Goal: Task Accomplishment & Management: Manage account settings

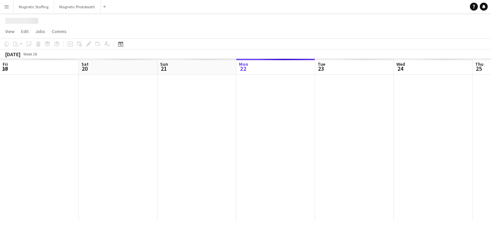
scroll to position [0, 158]
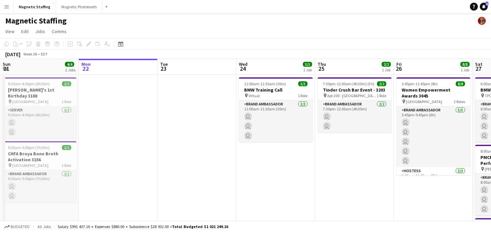
click at [8, 8] on app-icon "Menu" at bounding box center [6, 6] width 5 height 5
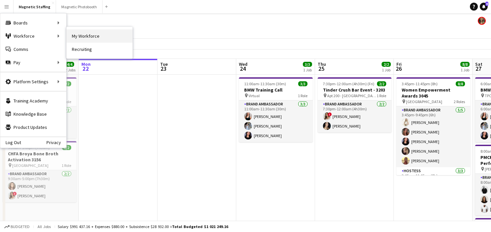
click at [74, 37] on link "My Workforce" at bounding box center [100, 35] width 66 height 13
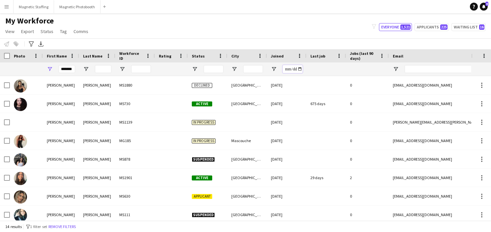
click at [299, 68] on input "Joined Filter Input" at bounding box center [293, 69] width 20 height 8
type input "**********"
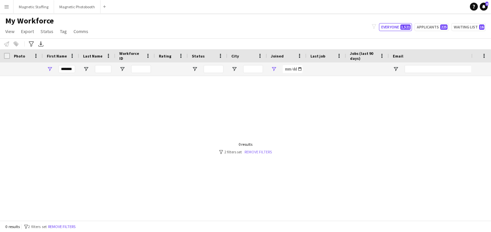
click at [261, 152] on link "Remove filters" at bounding box center [258, 151] width 27 height 5
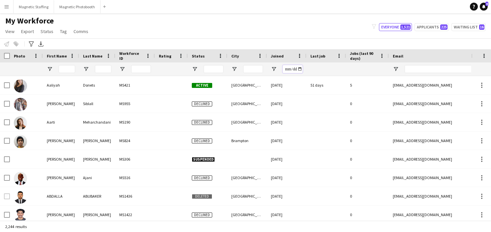
click at [299, 68] on input "Joined Filter Input" at bounding box center [293, 69] width 20 height 8
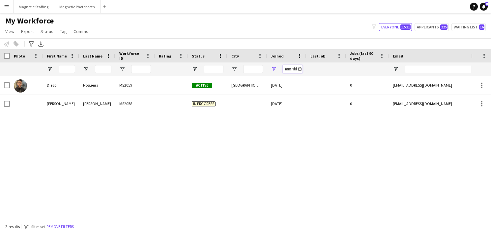
click at [299, 69] on input "**********" at bounding box center [293, 69] width 20 height 8
click at [297, 71] on input "**********" at bounding box center [293, 69] width 20 height 8
click at [304, 68] on div "**********" at bounding box center [287, 68] width 40 height 13
click at [300, 67] on input "**********" at bounding box center [293, 69] width 20 height 8
click at [301, 67] on input "**********" at bounding box center [293, 69] width 20 height 8
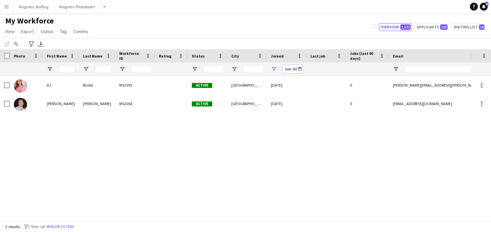
type input "**********"
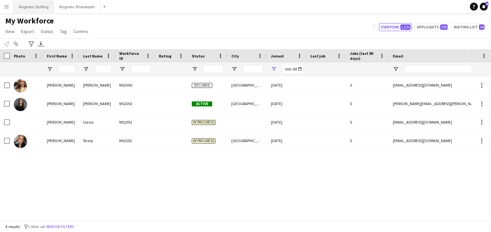
click at [27, 10] on button "Magnetic Staffing Close" at bounding box center [34, 6] width 41 height 13
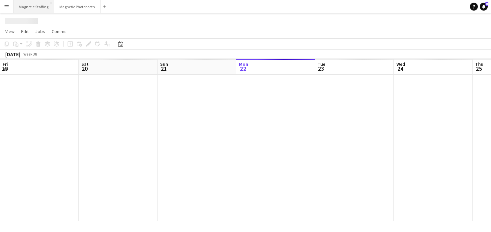
scroll to position [0, 158]
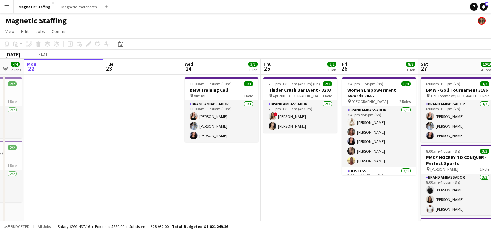
drag, startPoint x: 195, startPoint y: 132, endPoint x: 13, endPoint y: 151, distance: 182.7
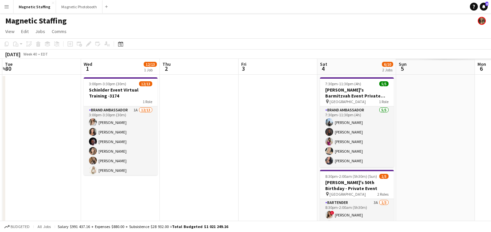
drag, startPoint x: 173, startPoint y: 142, endPoint x: 2, endPoint y: 142, distance: 170.5
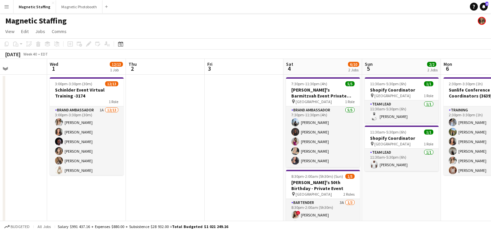
drag, startPoint x: 303, startPoint y: 124, endPoint x: 60, endPoint y: 144, distance: 243.3
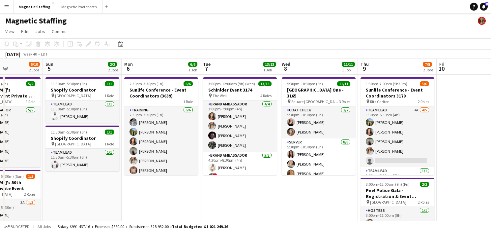
drag, startPoint x: 222, startPoint y: 98, endPoint x: 44, endPoint y: 137, distance: 183.0
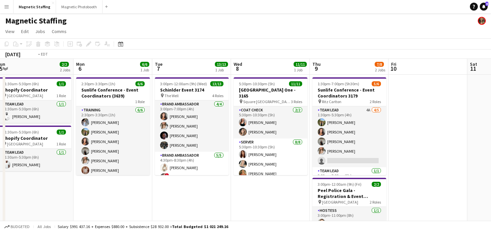
drag, startPoint x: 231, startPoint y: 126, endPoint x: 40, endPoint y: 156, distance: 193.6
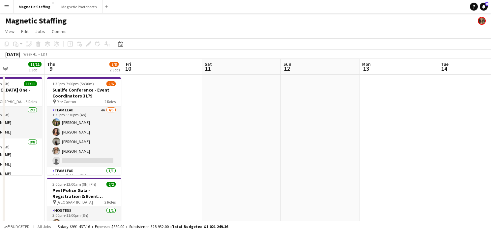
drag, startPoint x: 227, startPoint y: 152, endPoint x: 19, endPoint y: 180, distance: 209.6
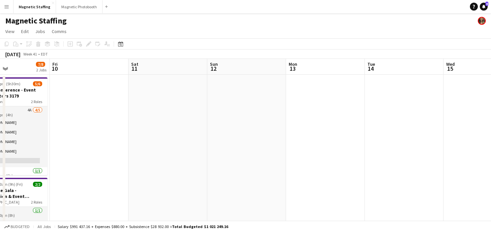
drag, startPoint x: 285, startPoint y: 119, endPoint x: 26, endPoint y: 142, distance: 260.3
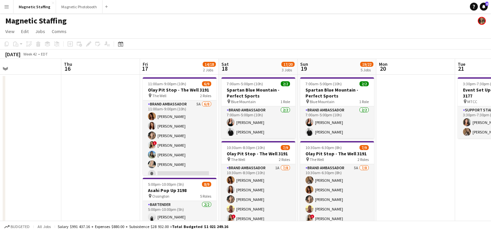
scroll to position [0, 174]
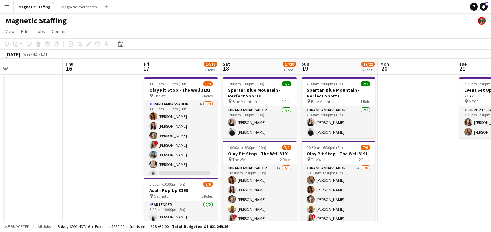
drag, startPoint x: 283, startPoint y: 128, endPoint x: 109, endPoint y: 160, distance: 176.8
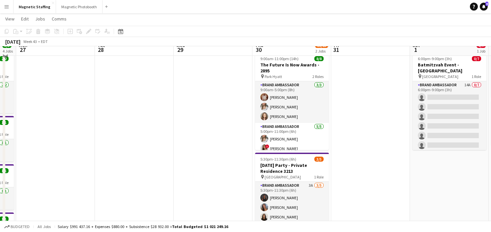
scroll to position [0, 0]
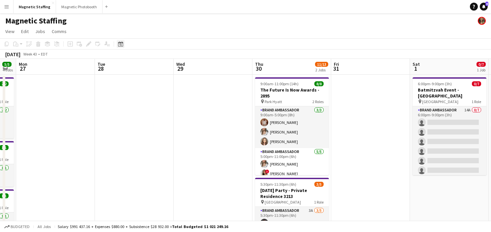
click at [122, 46] on icon at bounding box center [121, 45] width 2 height 2
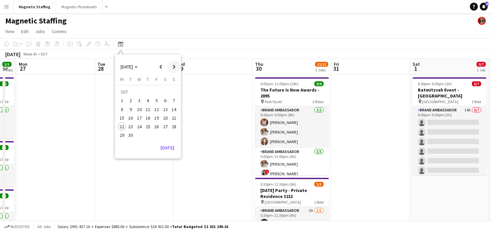
click at [176, 66] on span "Next month" at bounding box center [174, 66] width 13 height 13
click at [157, 117] on span "21" at bounding box center [157, 119] width 8 height 8
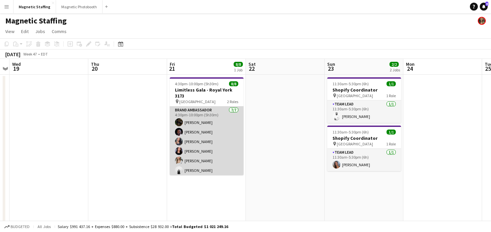
scroll to position [34, 0]
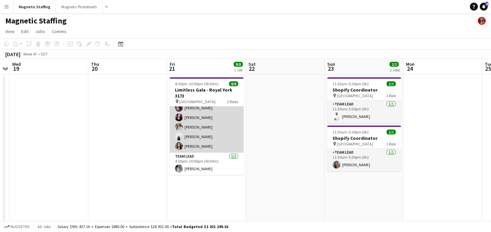
click at [198, 131] on app-card-role "Brand Ambassador [DATE] 4:30pm-10:00pm (5h30m) [PERSON_NAME] [PERSON_NAME] [PER…" at bounding box center [207, 113] width 74 height 80
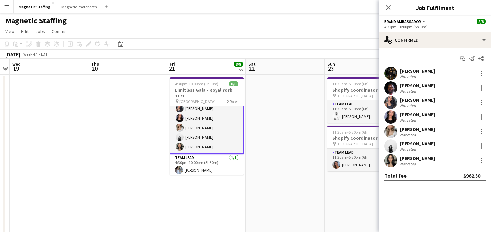
scroll to position [34, 0]
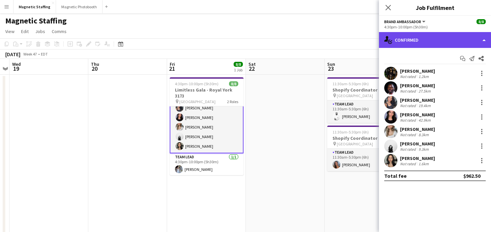
click at [446, 32] on div "single-neutral-actions-check-2 Confirmed" at bounding box center [435, 40] width 112 height 16
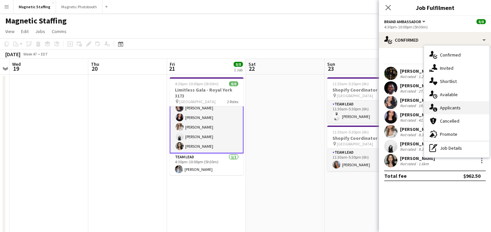
click at [447, 103] on div "single-neutral-actions-information Applicants" at bounding box center [457, 107] width 65 height 13
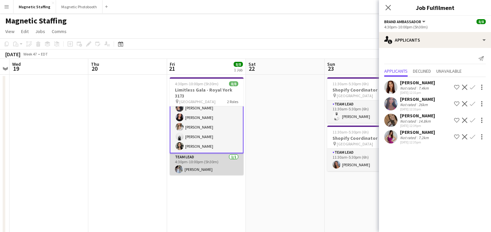
click at [185, 167] on app-card-role "Team Lead [DATE] 4:30pm-10:00pm (5h30m) [PERSON_NAME]" at bounding box center [207, 164] width 74 height 22
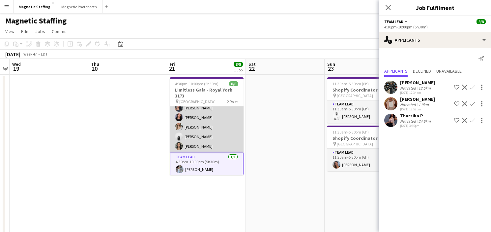
click at [201, 129] on app-card-role "Brand Ambassador [DATE] 4:30pm-10:00pm (5h30m) [PERSON_NAME] [PERSON_NAME] [PER…" at bounding box center [207, 113] width 74 height 80
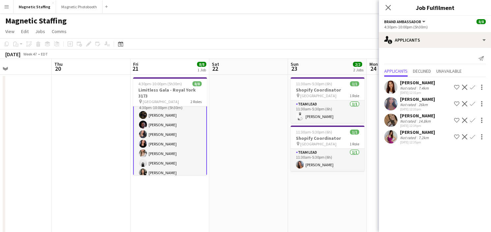
scroll to position [35, 0]
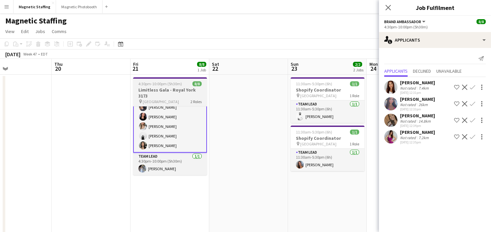
click at [152, 85] on span "4:30pm-10:00pm (5h30m)" at bounding box center [161, 83] width 44 height 5
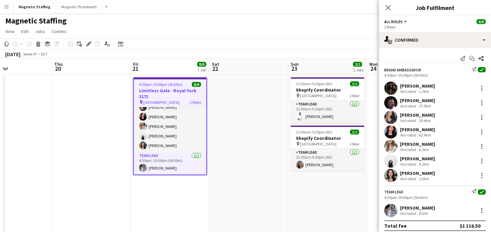
scroll to position [34, 0]
click at [90, 43] on icon "Edit" at bounding box center [88, 43] width 5 height 5
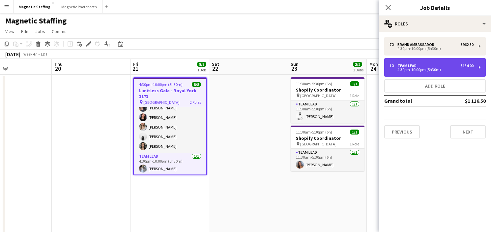
click at [421, 65] on div "1 x Team Lead $154.00" at bounding box center [432, 65] width 84 height 5
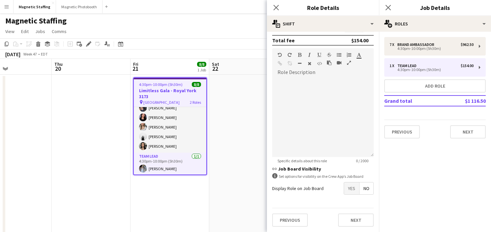
scroll to position [0, 264]
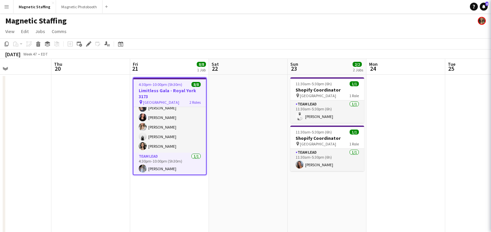
scroll to position [34, 0]
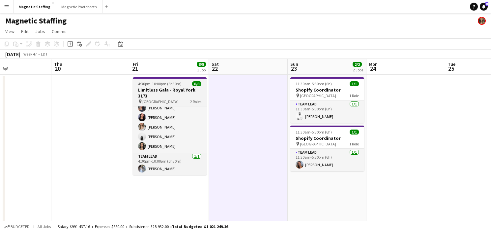
click at [157, 92] on h3 "Limitless Gala - Royal York 3173" at bounding box center [170, 93] width 74 height 12
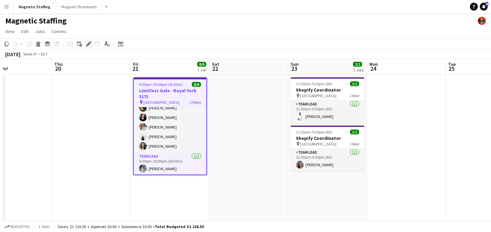
click at [89, 41] on icon "Edit" at bounding box center [88, 43] width 5 height 5
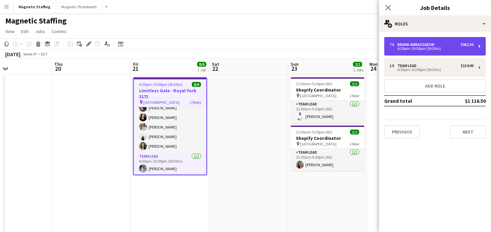
click at [420, 45] on div "Brand Ambassador" at bounding box center [418, 44] width 40 height 5
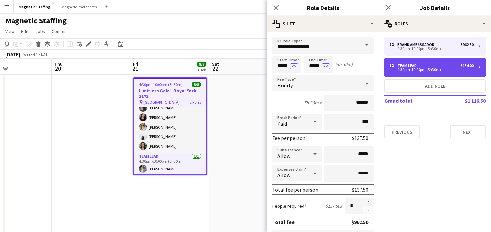
click at [413, 72] on div "1 x Team Lead $154.00 4:30pm-10:00pm (5h30m)" at bounding box center [436, 67] width 102 height 18
type input "*********"
type input "******"
type input "*"
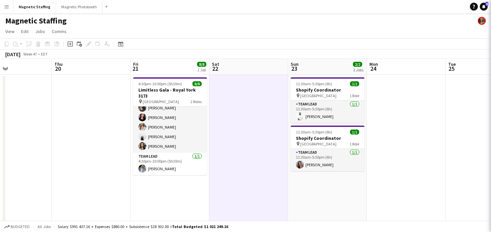
scroll to position [34, 0]
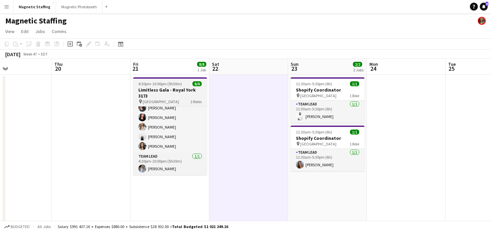
click at [164, 98] on h3 "Limitless Gala - Royal York 3173" at bounding box center [170, 93] width 74 height 12
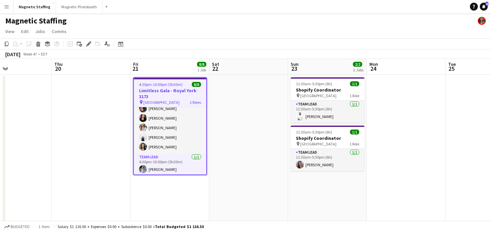
scroll to position [34, 0]
click at [87, 46] on icon at bounding box center [87, 46] width 2 height 2
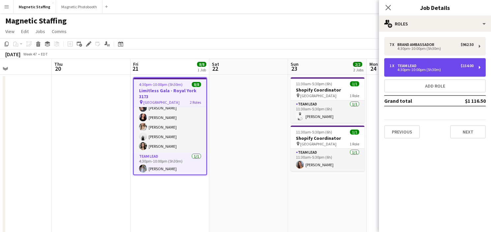
click at [411, 68] on div "4:30pm-10:00pm (5h30m)" at bounding box center [432, 69] width 84 height 3
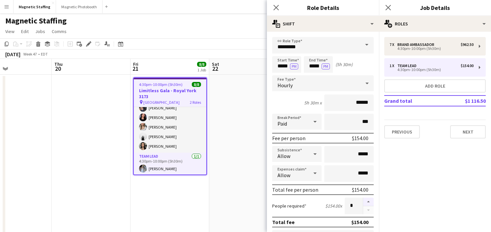
click at [371, 202] on button "button" at bounding box center [368, 201] width 11 height 9
type input "*"
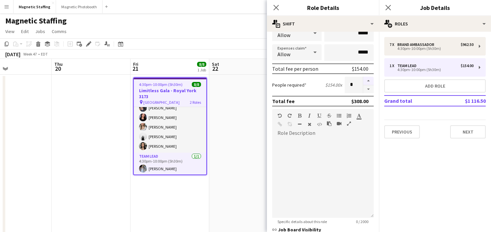
scroll to position [181, 0]
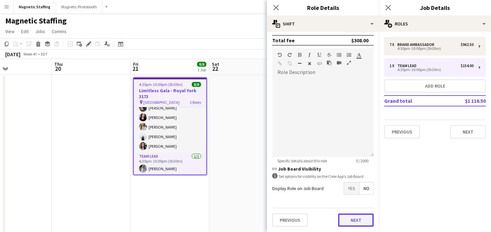
click at [358, 218] on button "Next" at bounding box center [356, 219] width 36 height 13
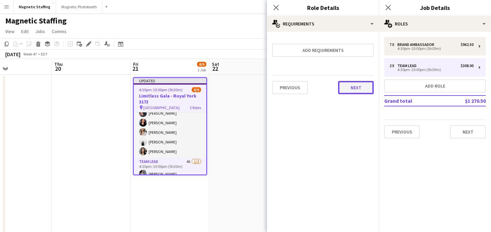
click at [361, 89] on button "Next" at bounding box center [356, 87] width 36 height 13
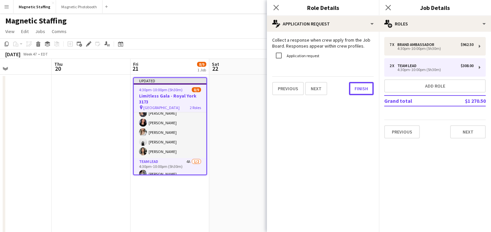
click at [361, 89] on button "Finish" at bounding box center [361, 88] width 25 height 13
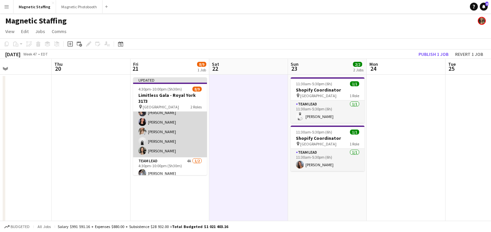
scroll to position [48, 0]
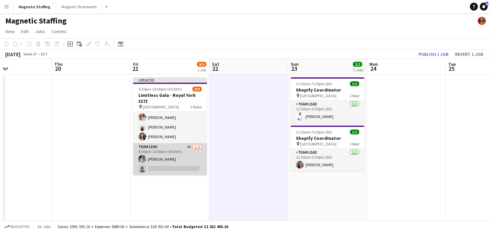
click at [184, 160] on app-card-role "Team Lead 4A [DATE] 4:30pm-10:00pm (5h30m) [PERSON_NAME] single-neutral-actions" at bounding box center [170, 159] width 74 height 32
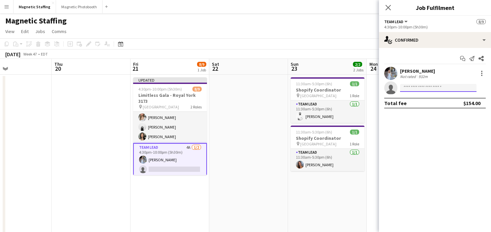
click at [420, 89] on input at bounding box center [438, 88] width 77 height 8
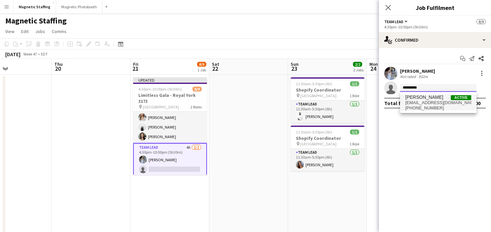
type input "*********"
click at [415, 102] on span "[EMAIL_ADDRESS][DOMAIN_NAME]" at bounding box center [439, 102] width 66 height 5
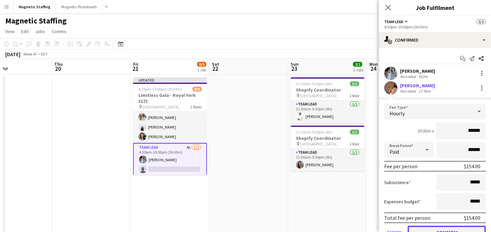
click at [421, 229] on button "Confirm" at bounding box center [447, 231] width 78 height 13
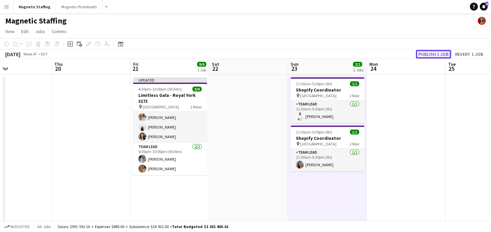
click at [437, 54] on button "Publish 1 job" at bounding box center [433, 54] width 35 height 9
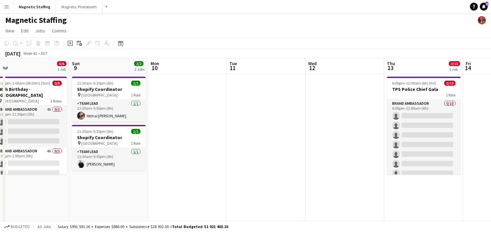
scroll to position [0, 168]
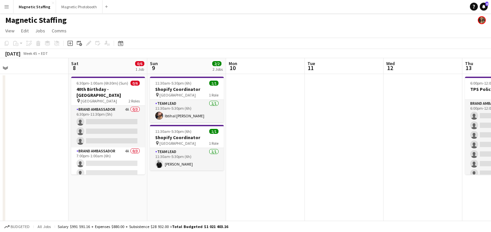
click at [106, 135] on app-card-role "Brand Ambassador 4A 0/3 6:30pm-11:30pm (5h) single-neutral-actions single-neutr…" at bounding box center [108, 127] width 74 height 42
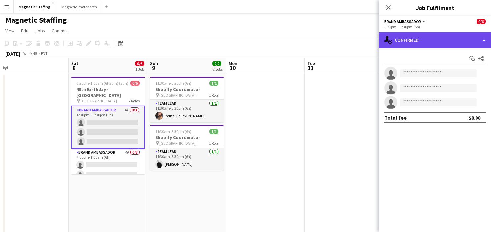
click at [410, 43] on div "single-neutral-actions-check-2 Confirmed" at bounding box center [435, 40] width 112 height 16
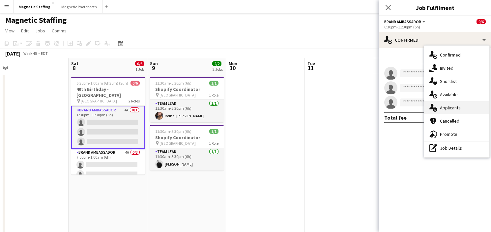
click at [434, 108] on icon at bounding box center [435, 109] width 4 height 4
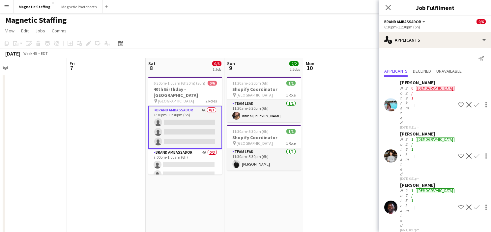
scroll to position [0, 139]
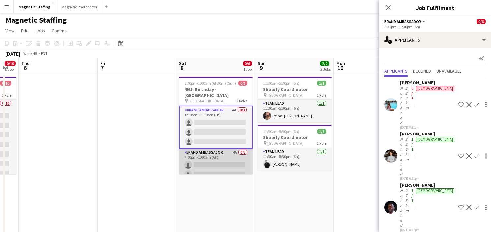
click at [234, 160] on app-card-role "Brand Ambassador 4A 0/3 7:00pm-1:00am (6h) single-neutral-actions single-neutra…" at bounding box center [216, 169] width 74 height 42
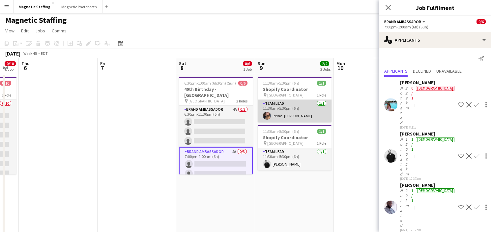
click at [290, 118] on app-card-role "Team Lead [DATE] 11:30am-5:30pm (6h) Ibtihal [PERSON_NAME]" at bounding box center [295, 111] width 74 height 22
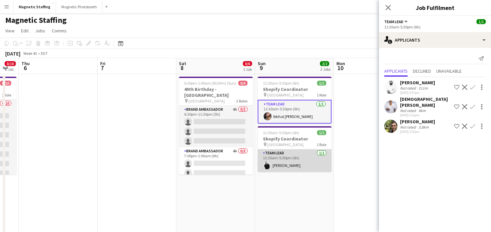
click at [283, 155] on app-card-role "Team Lead [DATE] 11:30am-5:30pm (6h) [PERSON_NAME]" at bounding box center [295, 160] width 74 height 22
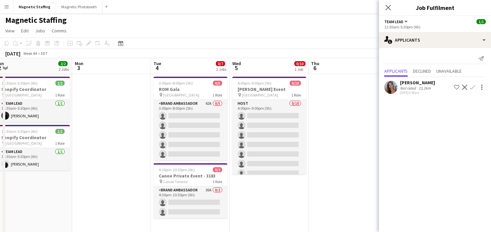
scroll to position [0, 164]
click at [121, 44] on icon at bounding box center [121, 44] width 2 height 2
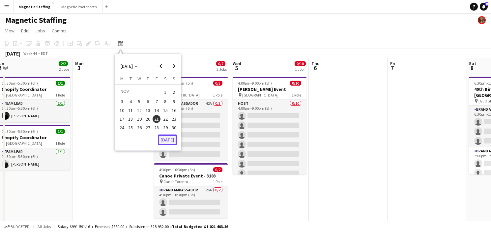
click at [169, 140] on button "[DATE]" at bounding box center [167, 139] width 19 height 11
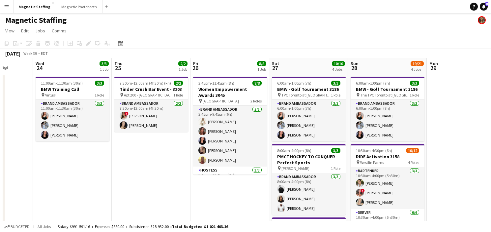
scroll to position [0, 204]
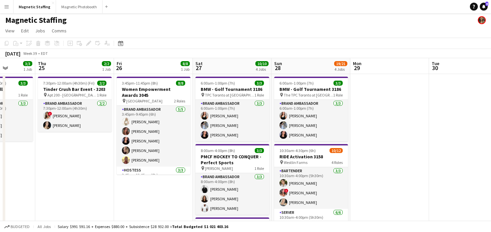
drag, startPoint x: 246, startPoint y: 141, endPoint x: 171, endPoint y: 143, distance: 74.9
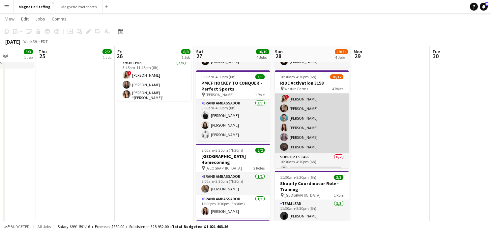
scroll to position [90, 0]
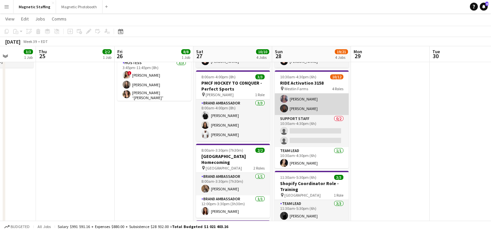
click at [308, 141] on app-card-role "Support Staff 0/2 10:30am-4:30pm (6h) single-neutral-actions single-neutral-act…" at bounding box center [312, 131] width 74 height 32
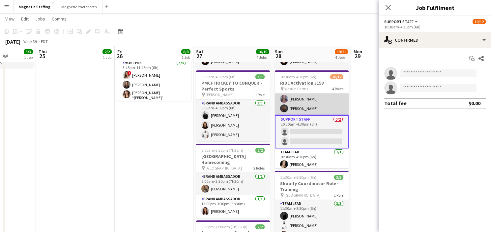
click at [324, 96] on app-card-role "Server [DATE] 10:30am-4:00pm (5h30m) ! [PERSON_NAME] [PERSON_NAME] [PERSON_NAME…" at bounding box center [312, 80] width 74 height 70
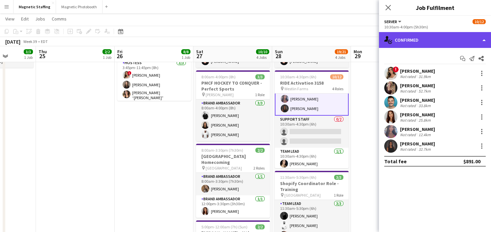
click at [424, 37] on div "single-neutral-actions-check-2 Confirmed" at bounding box center [435, 40] width 112 height 16
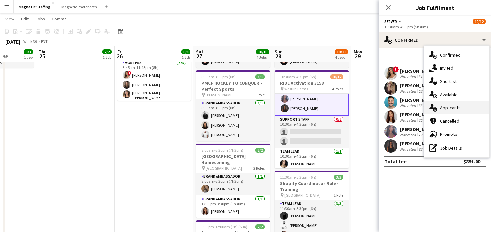
click at [440, 106] on div "single-neutral-actions-information Applicants" at bounding box center [457, 107] width 65 height 13
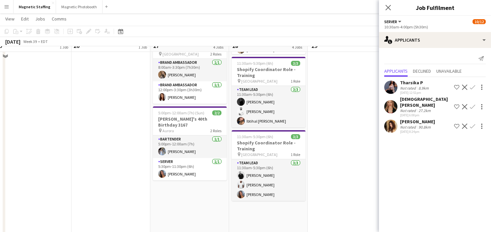
scroll to position [190, 0]
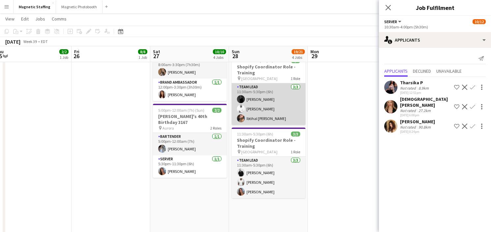
click at [292, 115] on app-card-role "Team Lead [DATE] 11:30am-5:30pm (6h) [PERSON_NAME] Zerhboub [PERSON_NAME] Ouzit…" at bounding box center [269, 104] width 74 height 42
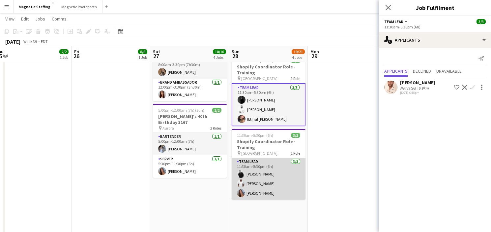
click at [280, 187] on app-card-role "Team Lead [DATE] 11:30am-5:30pm (6h) [PERSON_NAME] [PERSON_NAME] [PERSON_NAME]" at bounding box center [269, 179] width 74 height 42
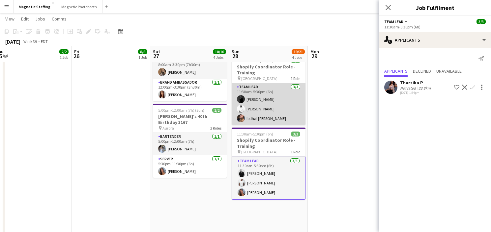
click at [281, 100] on app-card-role "Team Lead [DATE] 11:30am-5:30pm (6h) [PERSON_NAME] Zerhboub [PERSON_NAME] Ouzit…" at bounding box center [269, 104] width 74 height 42
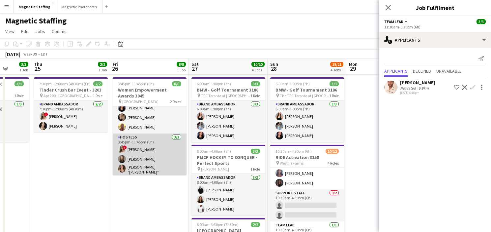
scroll to position [0, 0]
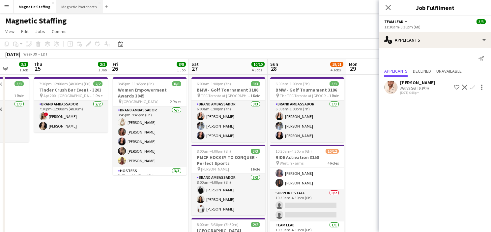
click at [72, 6] on button "Magnetic Photobooth Close" at bounding box center [79, 6] width 47 height 13
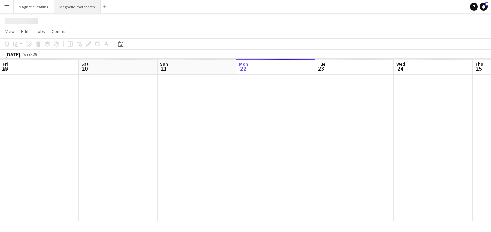
scroll to position [0, 158]
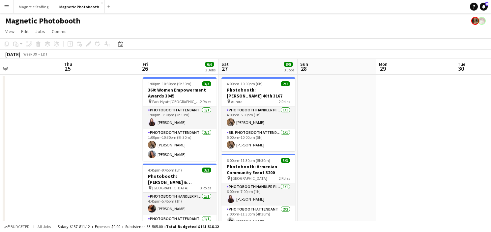
drag, startPoint x: 172, startPoint y: 147, endPoint x: 24, endPoint y: 158, distance: 148.5
click at [28, 158] on app-calendar-viewport "Sun 21 2/2 1 Job Mon 22 3/3 1 Job Tue 23 Wed 24 Thu 25 Fri 26 6/6 2 Jobs Sat 27…" at bounding box center [245, 205] width 491 height 292
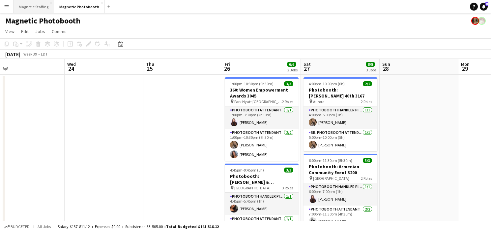
click at [29, 7] on button "Magnetic Staffing Close" at bounding box center [34, 6] width 41 height 13
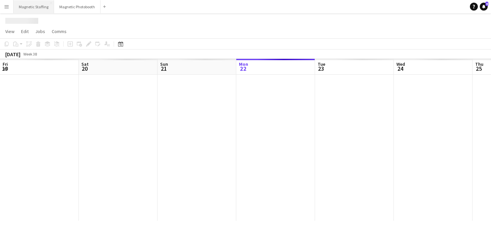
scroll to position [0, 158]
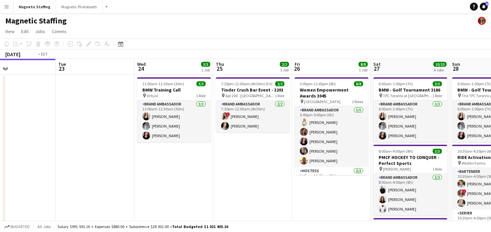
drag, startPoint x: 214, startPoint y: 128, endPoint x: 52, endPoint y: 136, distance: 162.2
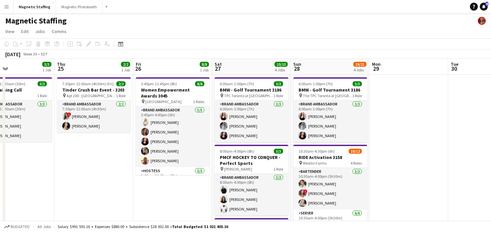
drag, startPoint x: 236, startPoint y: 121, endPoint x: 106, endPoint y: 124, distance: 129.3
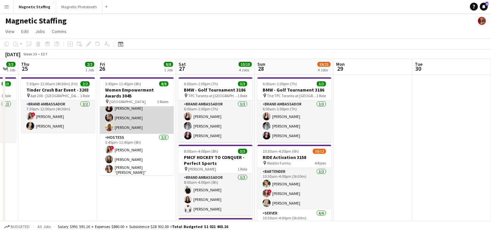
scroll to position [34, 0]
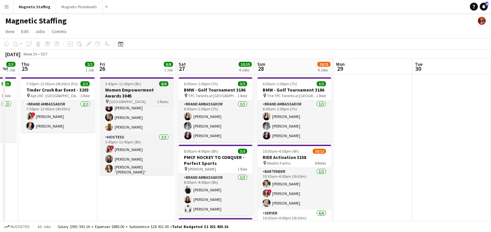
click at [119, 87] on h3 "Women Empowerment Awards 3045" at bounding box center [137, 93] width 74 height 12
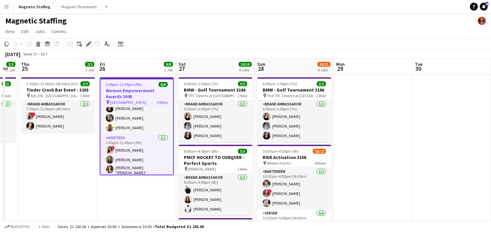
click at [89, 46] on icon "Edit" at bounding box center [88, 43] width 5 height 5
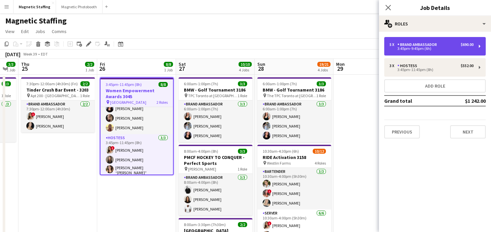
click at [444, 47] on div "5 x Brand Ambassador $690.00" at bounding box center [432, 44] width 84 height 5
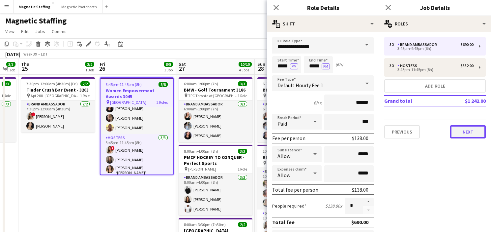
click at [470, 133] on button "Next" at bounding box center [469, 131] width 36 height 13
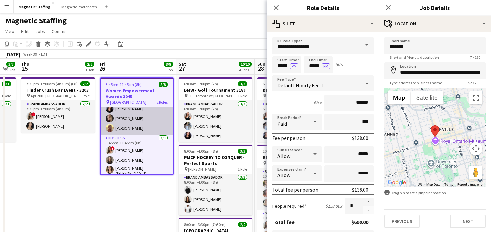
scroll to position [35, 0]
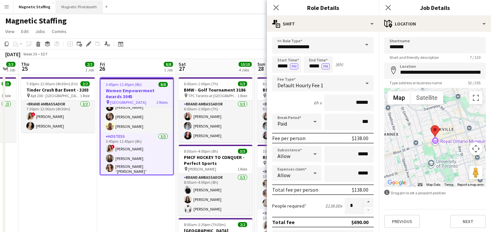
click at [73, 9] on button "Magnetic Photobooth Close" at bounding box center [79, 6] width 47 height 13
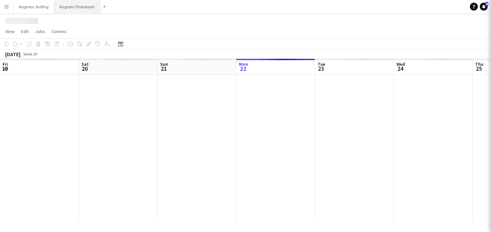
scroll to position [0, 158]
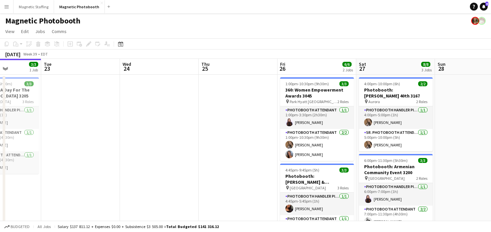
drag, startPoint x: 281, startPoint y: 170, endPoint x: 135, endPoint y: 170, distance: 146.5
click at [135, 170] on app-calendar-viewport "Fri 19 Sat 20 6/6 2 Jobs Sun 21 2/2 1 Job Mon 22 3/3 1 Job Tue 23 Wed 24 Thu 25…" at bounding box center [245, 205] width 491 height 292
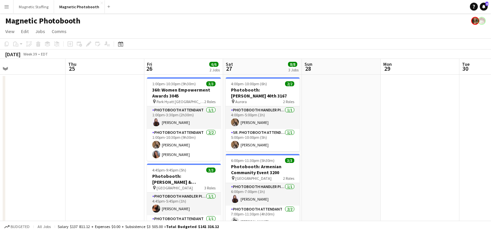
scroll to position [0, 253]
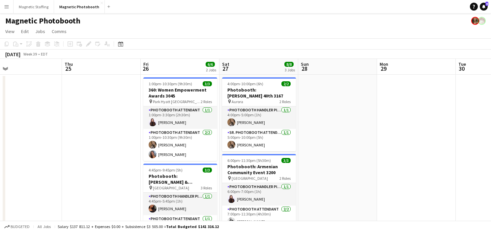
drag, startPoint x: 282, startPoint y: 159, endPoint x: 197, endPoint y: 159, distance: 84.8
click at [197, 159] on app-calendar-viewport "Sun 21 2/2 1 Job Mon 22 3/3 1 Job Tue 23 Wed 24 Thu 25 Fri 26 6/6 2 Jobs Sat 27…" at bounding box center [245, 205] width 491 height 292
click at [41, 9] on button "Magnetic Staffing Close" at bounding box center [34, 6] width 41 height 13
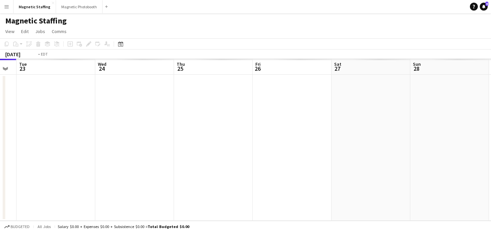
drag, startPoint x: 236, startPoint y: 115, endPoint x: 0, endPoint y: 119, distance: 235.5
click at [0, 119] on app-calendar-viewport "Fri 19 Sat 20 Sun 21 Mon 22 Tue 23 Wed 24 Thu 25 Fri 26 Sat 27 Sun 28 Mon 29 Tu…" at bounding box center [245, 140] width 491 height 162
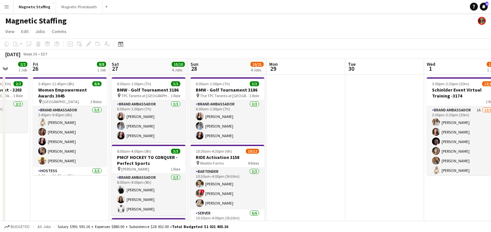
scroll to position [0, 206]
drag, startPoint x: 242, startPoint y: 120, endPoint x: 138, endPoint y: 130, distance: 104.0
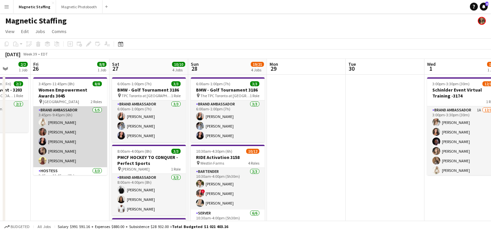
scroll to position [34, 0]
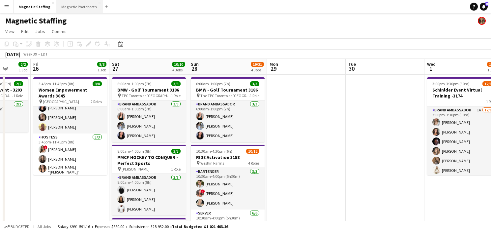
click at [80, 10] on button "Magnetic Photobooth Close" at bounding box center [79, 6] width 47 height 13
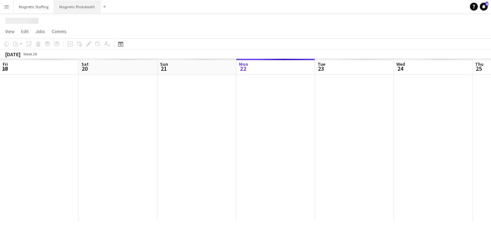
scroll to position [0, 158]
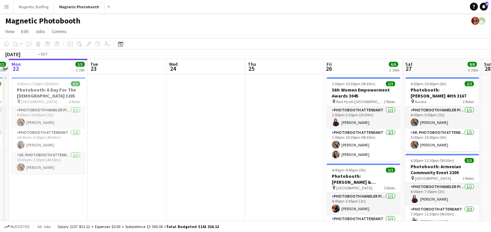
drag, startPoint x: 194, startPoint y: 149, endPoint x: 0, endPoint y: 176, distance: 196.2
click at [0, 176] on app-calendar-viewport "Fri 19 Sat 20 6/6 2 Jobs Sun 21 2/2 1 Job Mon 22 3/3 1 Job Tue 23 Wed 24 Thu 25…" at bounding box center [245, 205] width 491 height 292
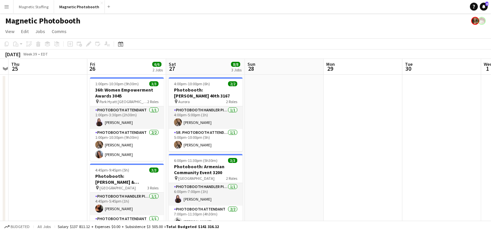
drag, startPoint x: 163, startPoint y: 178, endPoint x: 92, endPoint y: 178, distance: 70.9
click at [92, 178] on app-calendar-viewport "Sun 21 2/2 1 Job Mon 22 3/3 1 Job Tue 23 Wed 24 Thu 25 Fri 26 6/6 2 Jobs Sat 27…" at bounding box center [245, 205] width 491 height 292
click at [26, 8] on button "Magnetic Staffing Close" at bounding box center [34, 6] width 41 height 13
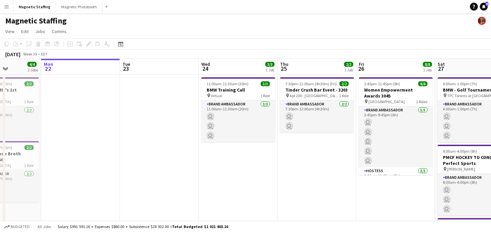
drag, startPoint x: 208, startPoint y: 141, endPoint x: 23, endPoint y: 147, distance: 185.8
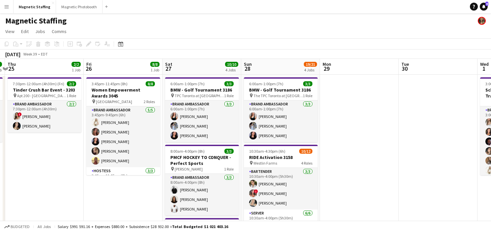
drag, startPoint x: 164, startPoint y: 166, endPoint x: 68, endPoint y: 167, distance: 96.0
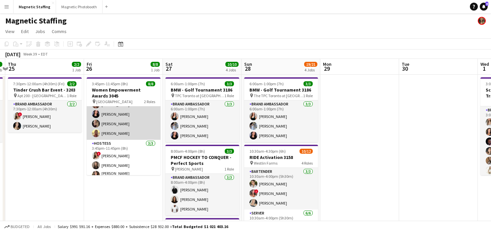
scroll to position [34, 0]
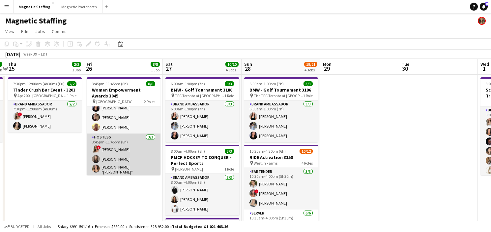
click at [118, 172] on app-card-role "Hostess [DATE] 3:45pm-11:45pm (8h) ! [PERSON_NAME] [PERSON_NAME] [PERSON_NAME] …" at bounding box center [124, 155] width 74 height 44
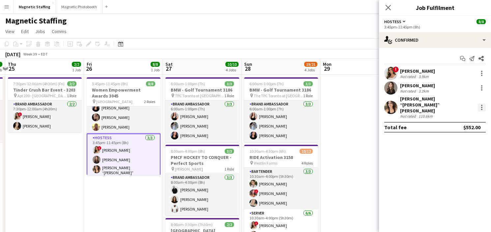
click at [478, 104] on div at bounding box center [482, 107] width 8 height 8
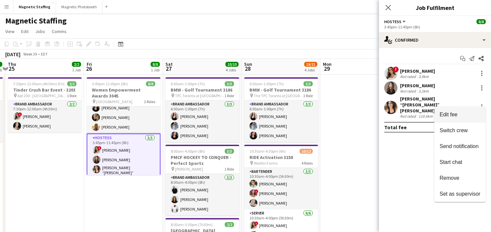
click at [468, 115] on span "Edit fee" at bounding box center [460, 114] width 41 height 6
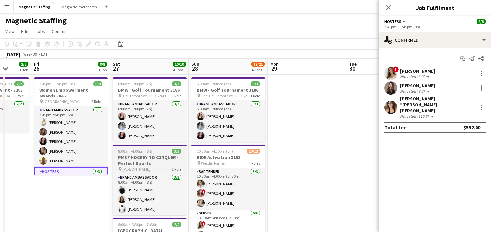
scroll to position [0, 181]
